Goal: Transaction & Acquisition: Book appointment/travel/reservation

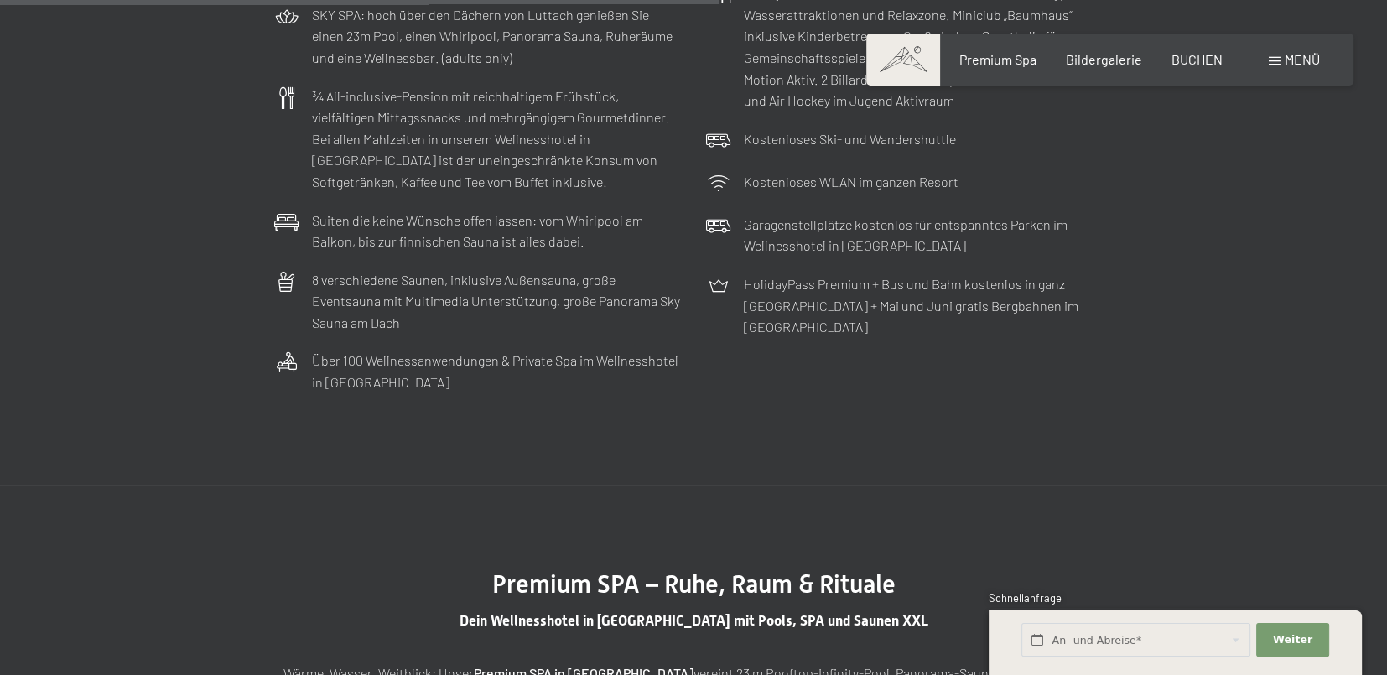
scroll to position [4695, 0]
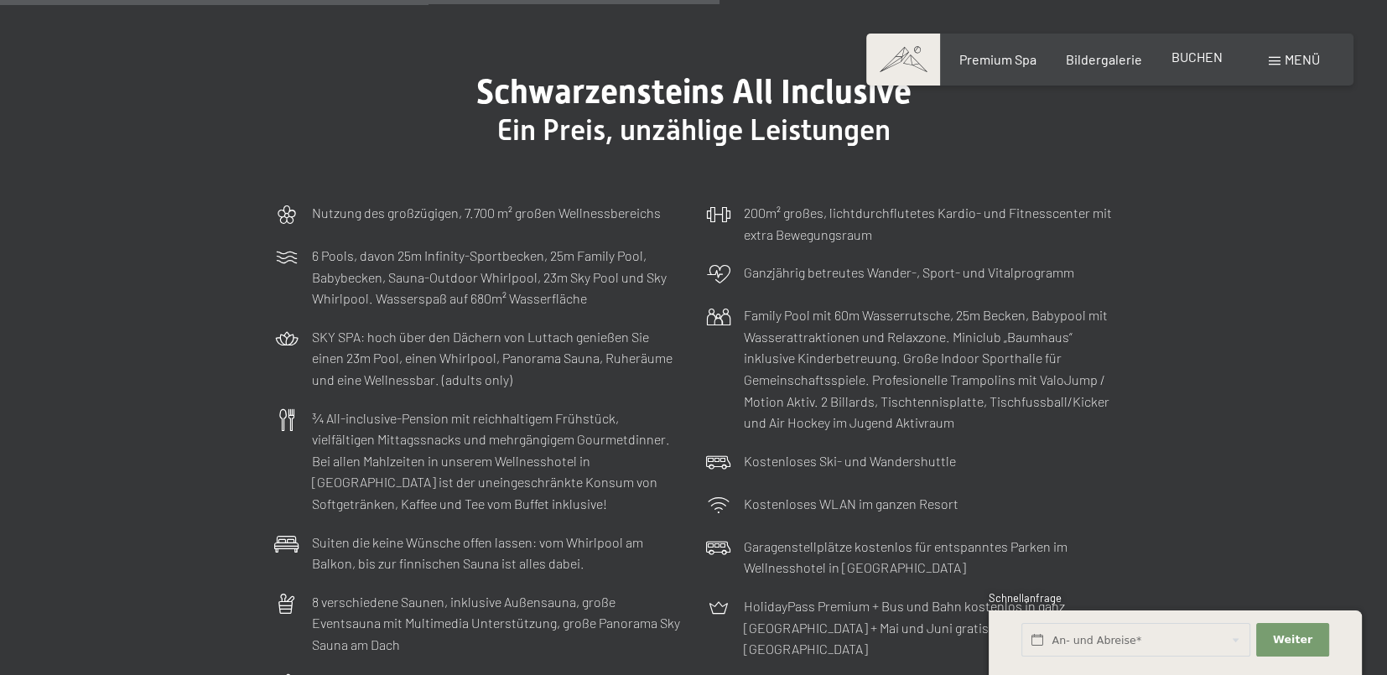
click at [1202, 55] on span "BUCHEN" at bounding box center [1196, 57] width 51 height 16
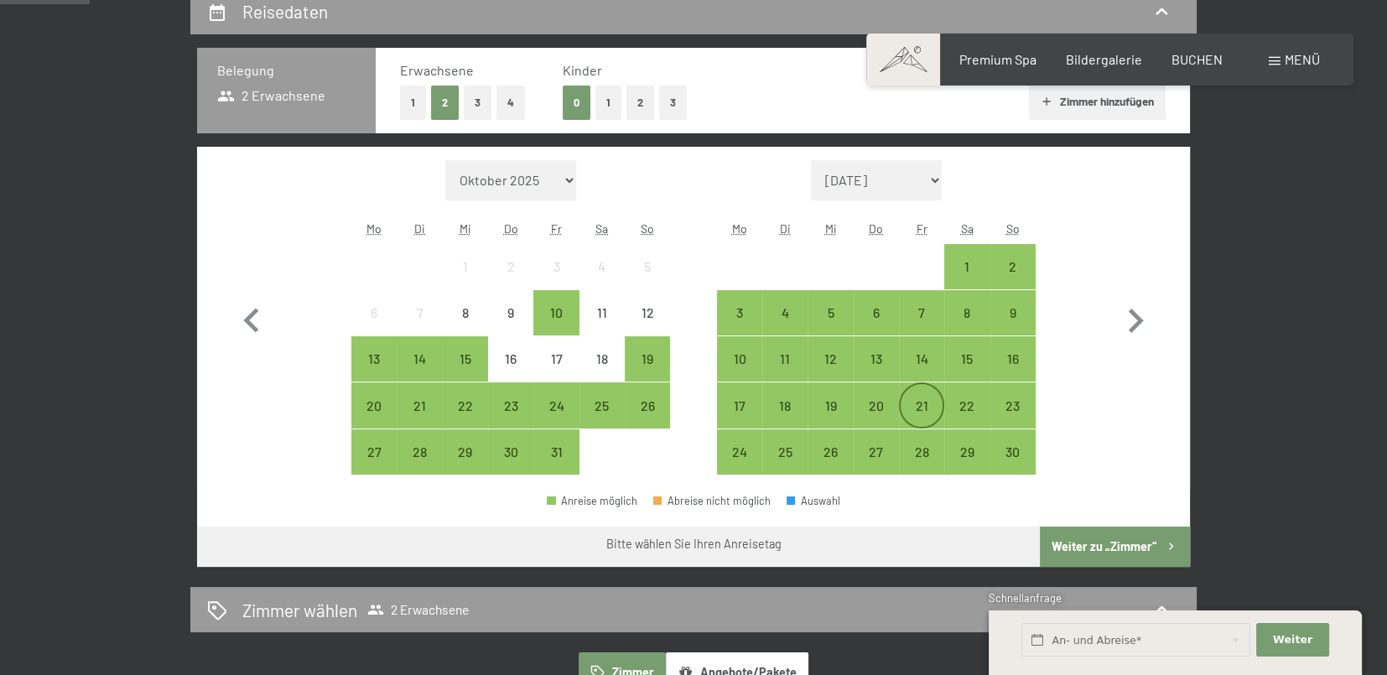
scroll to position [419, 0]
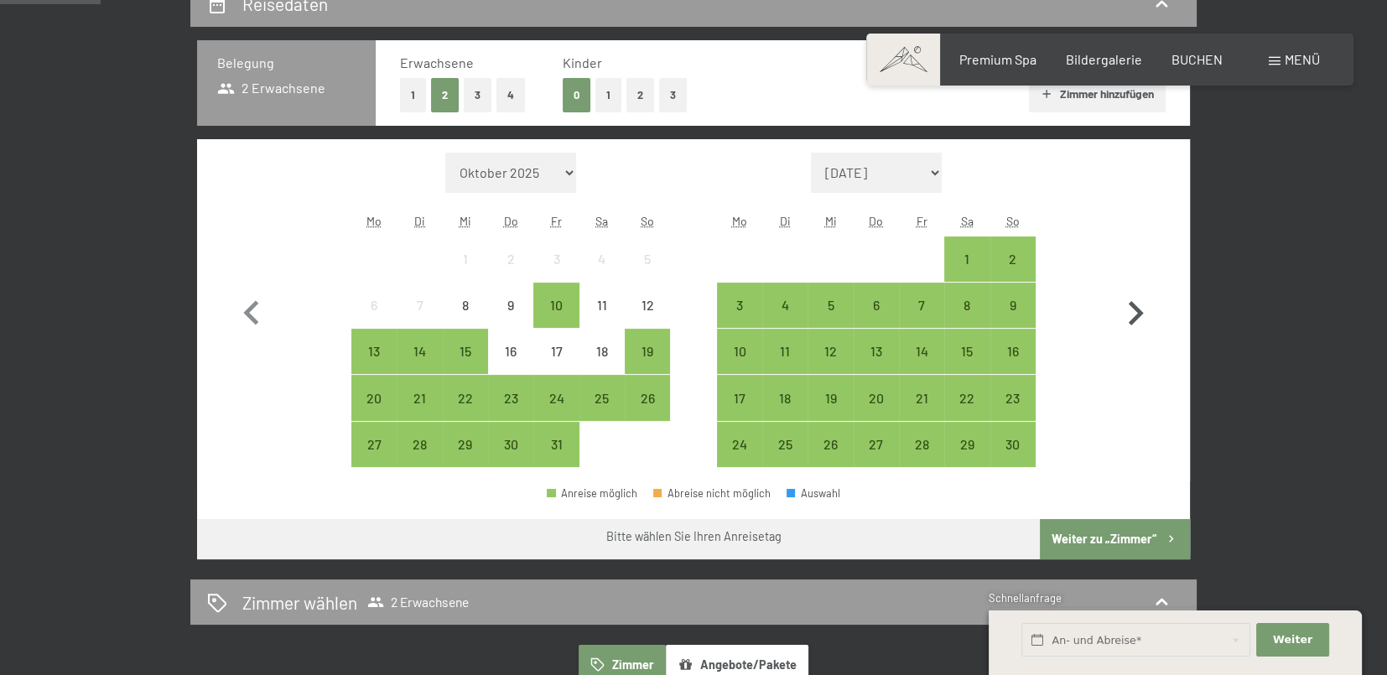
click at [1131, 314] on icon "button" at bounding box center [1135, 313] width 49 height 49
select select "2025-11-01"
select select "2025-12-01"
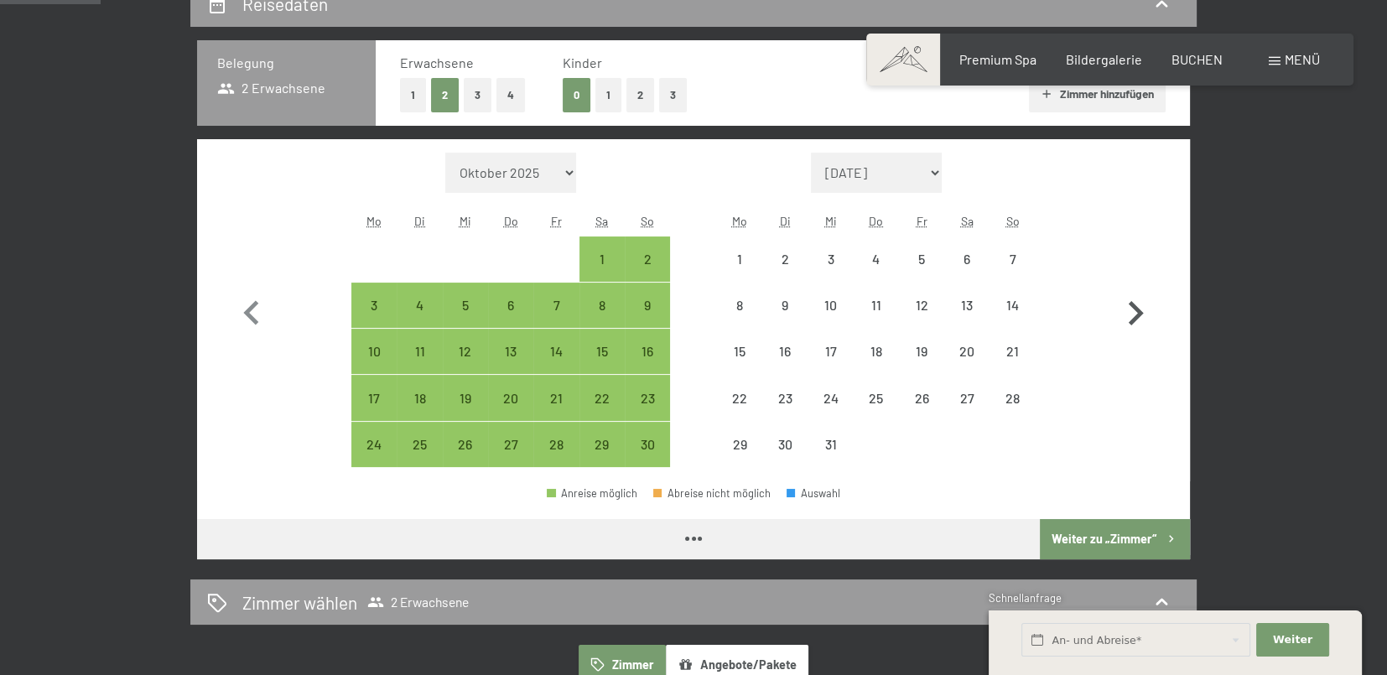
click at [1132, 314] on icon "button" at bounding box center [1135, 313] width 49 height 49
select select "2025-12-01"
select select "2026-01-01"
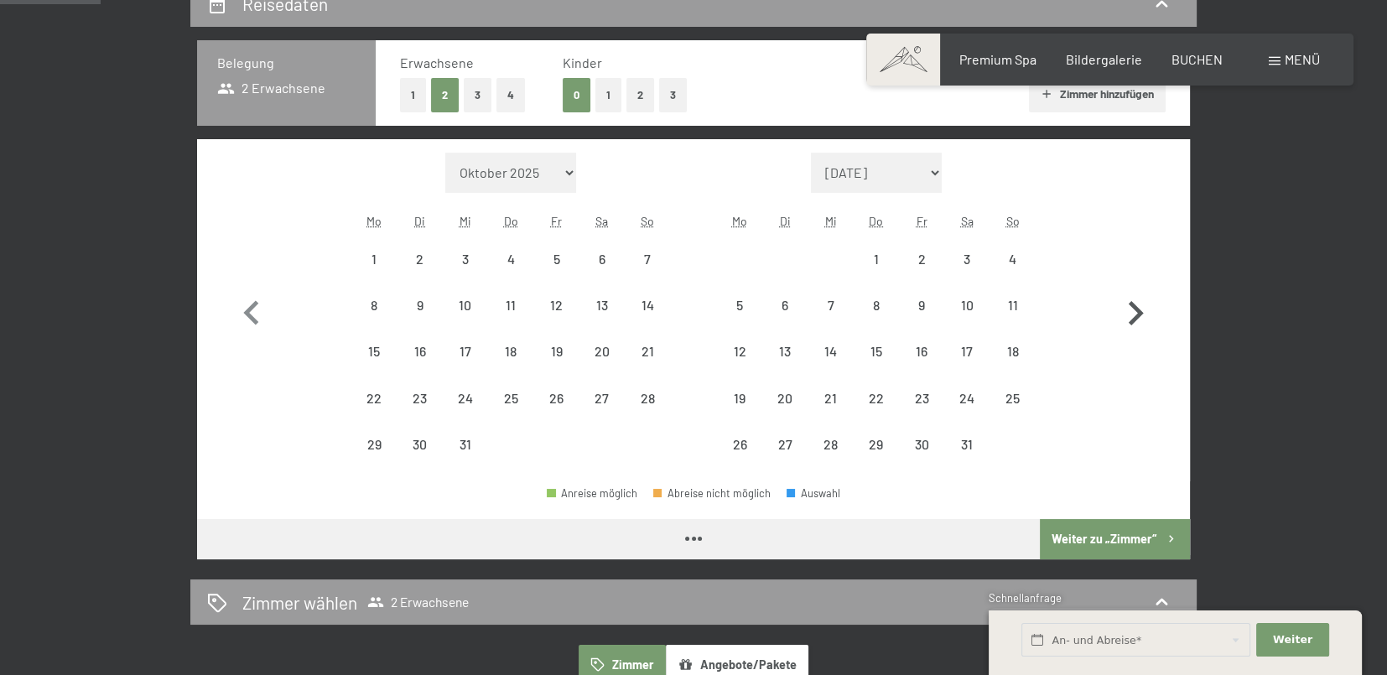
select select "2025-12-01"
select select "2026-01-01"
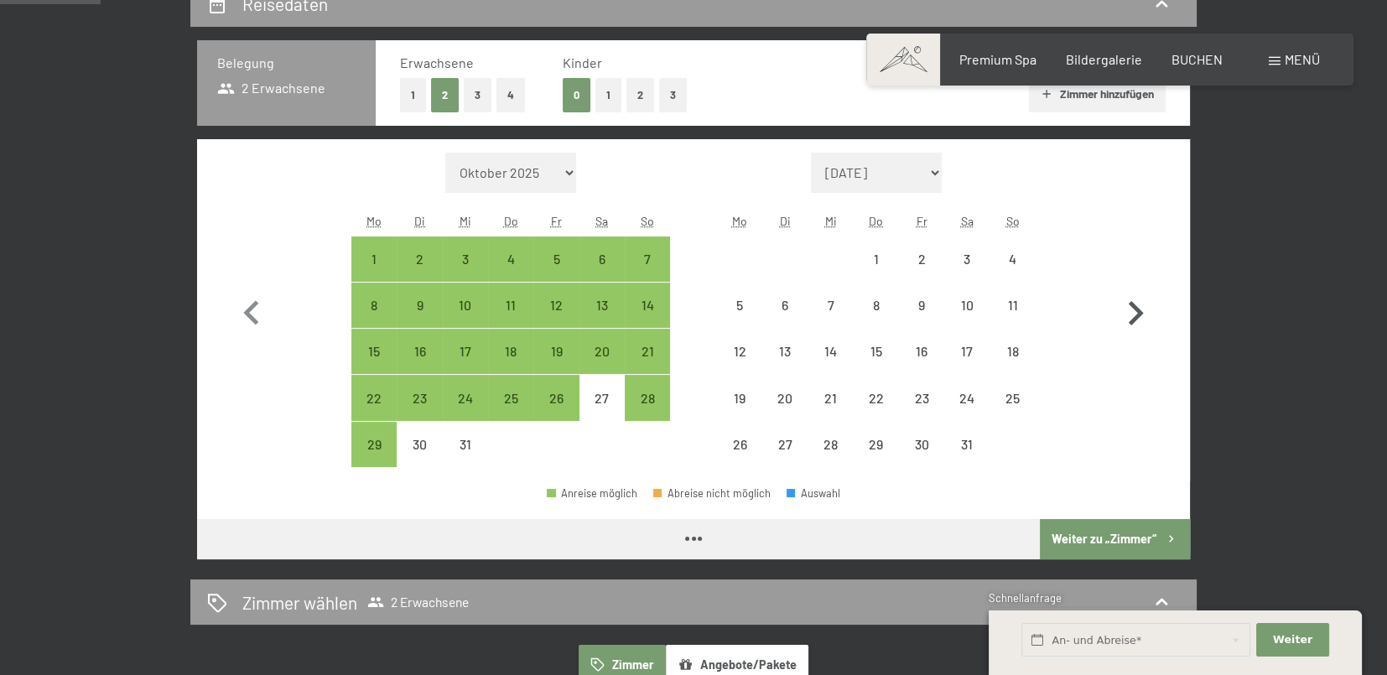
select select "2025-12-01"
select select "2026-01-01"
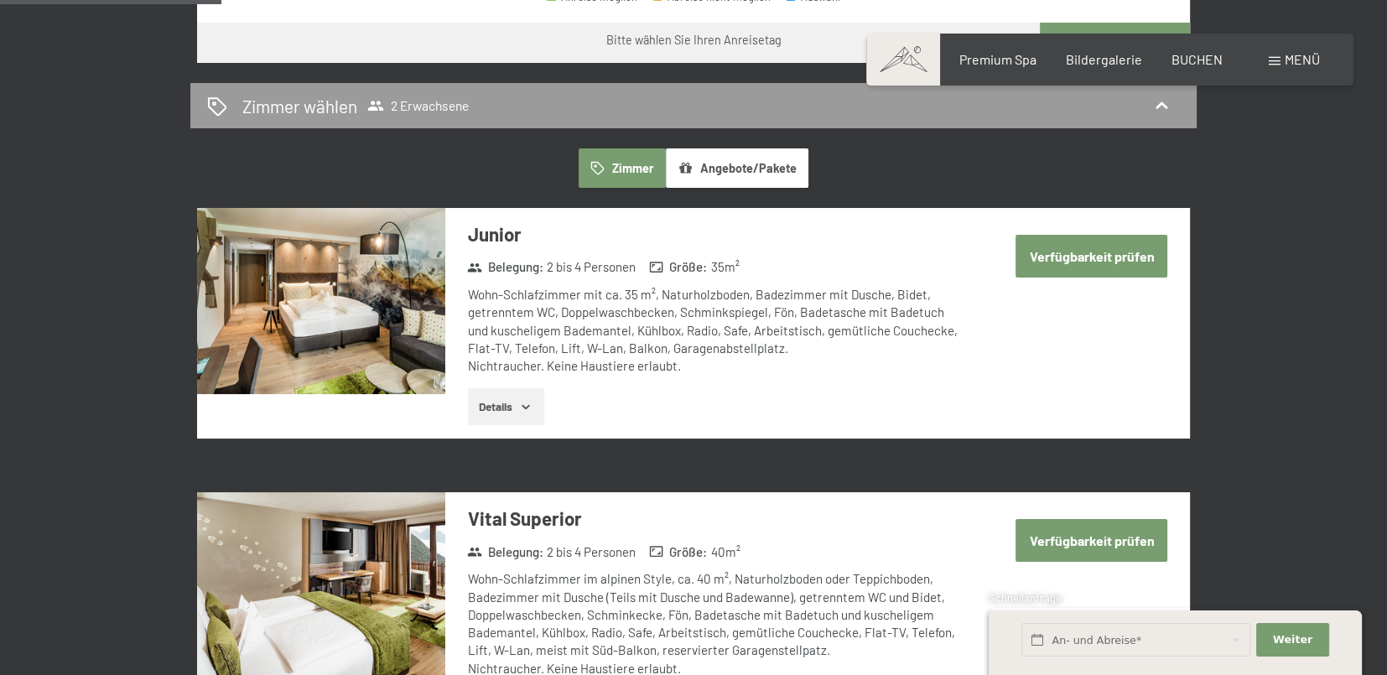
scroll to position [921, 0]
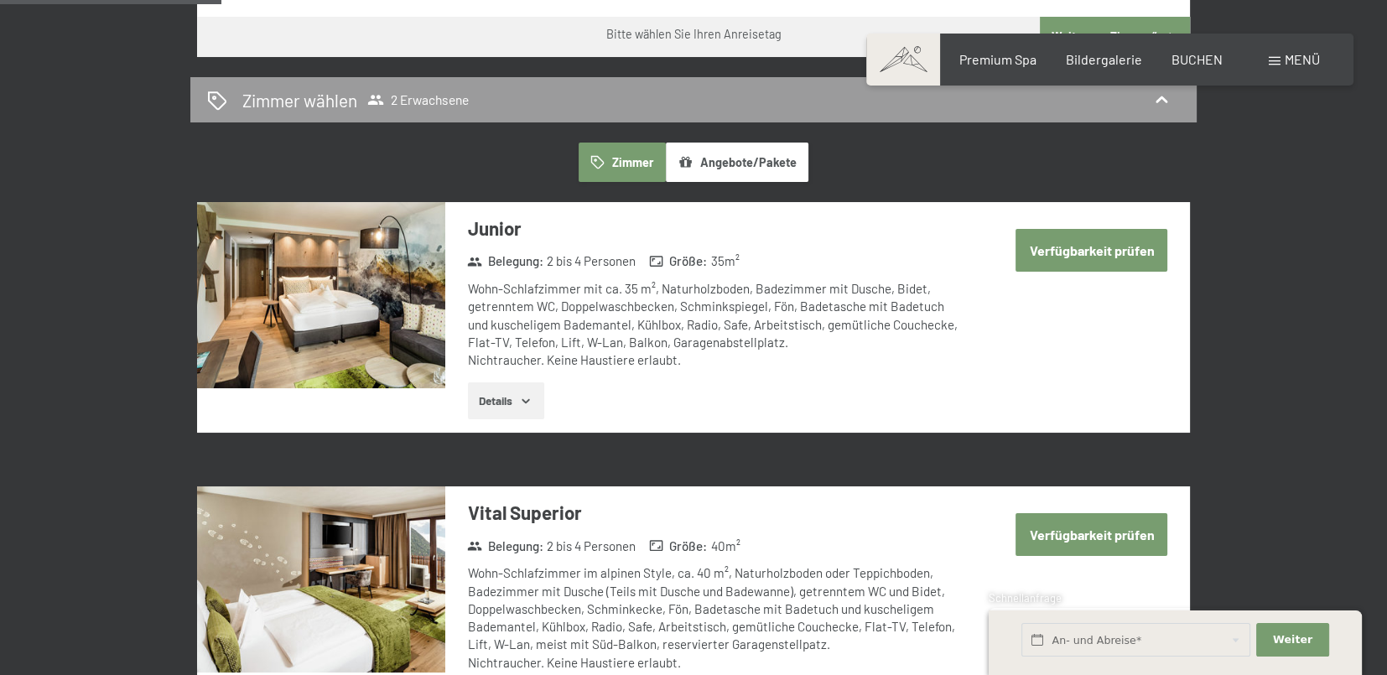
click at [529, 407] on button "Details" at bounding box center [506, 400] width 76 height 37
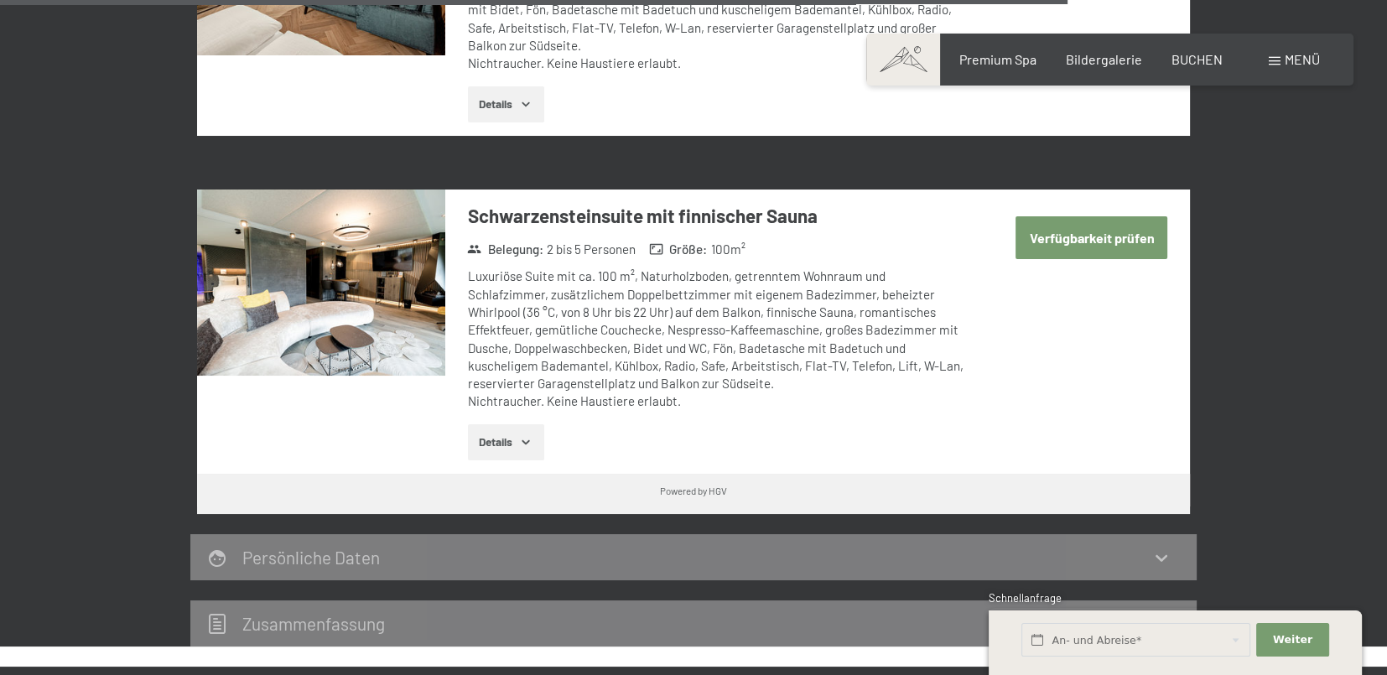
scroll to position [4611, 0]
